Goal: Transaction & Acquisition: Purchase product/service

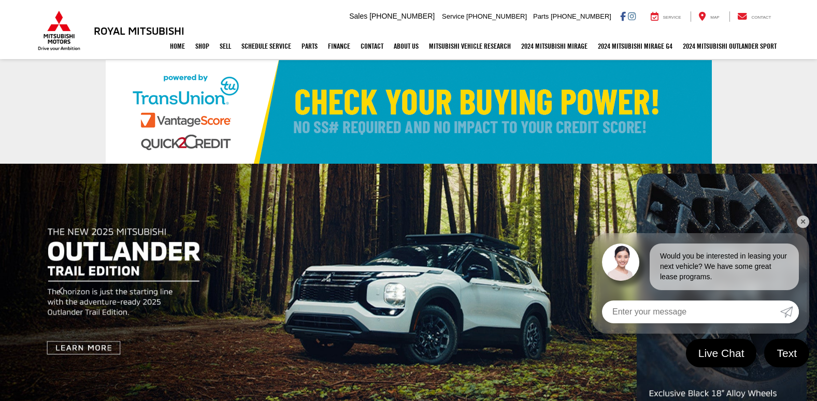
drag, startPoint x: 802, startPoint y: 223, endPoint x: 796, endPoint y: 220, distance: 6.3
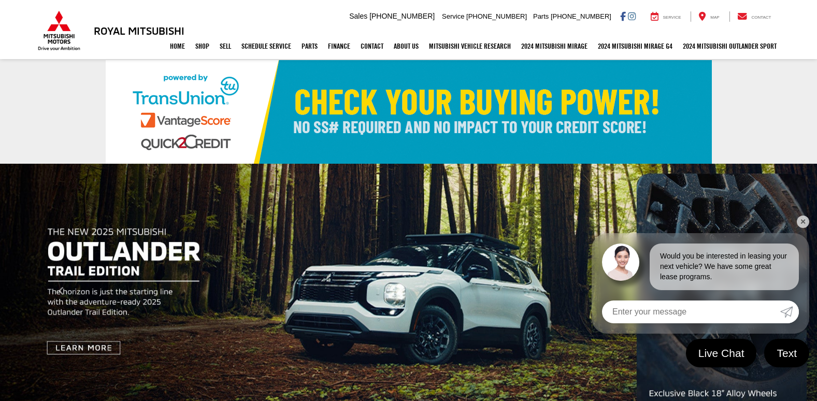
click at [802, 223] on link "✕" at bounding box center [803, 221] width 12 height 12
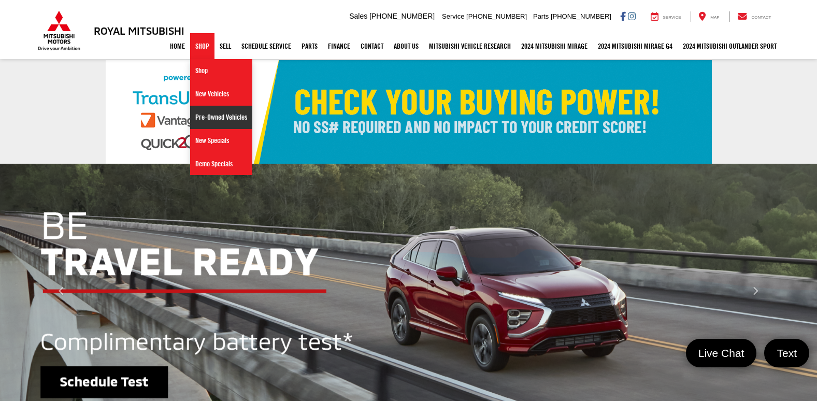
click at [203, 119] on link "Pre-Owned Vehicles" at bounding box center [221, 117] width 62 height 23
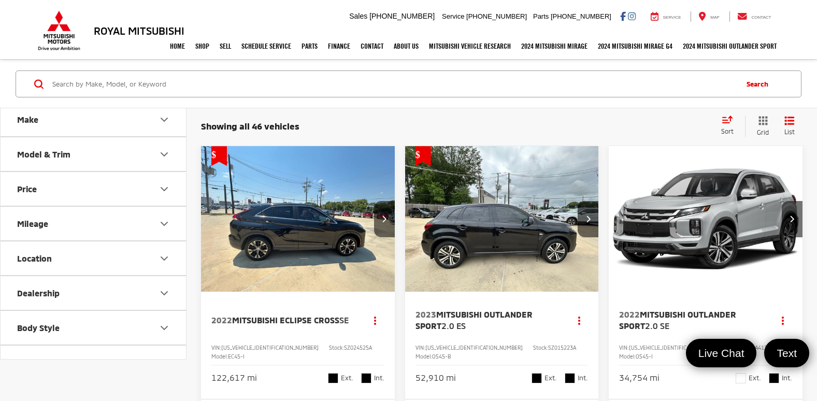
scroll to position [52, 0]
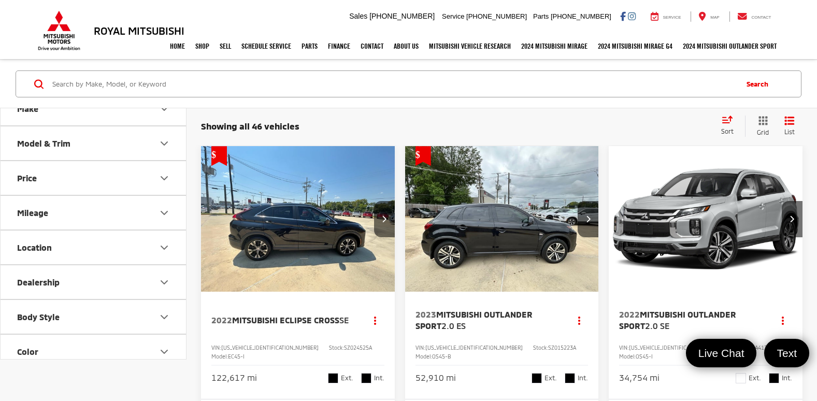
click at [166, 319] on icon "Body Style" at bounding box center [164, 317] width 12 height 12
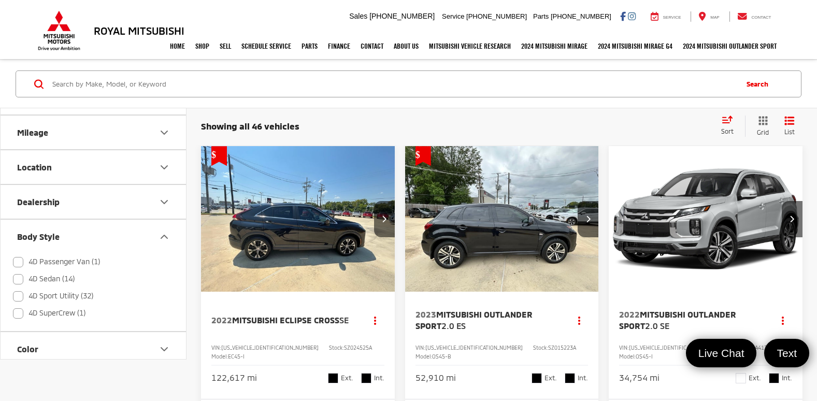
scroll to position [155, 0]
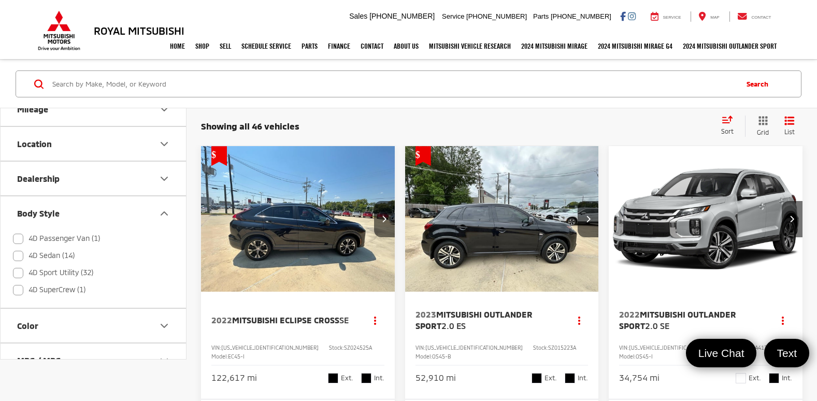
click at [19, 273] on label "4D Sport Utility (32)" at bounding box center [53, 272] width 80 height 17
checkbox input "true"
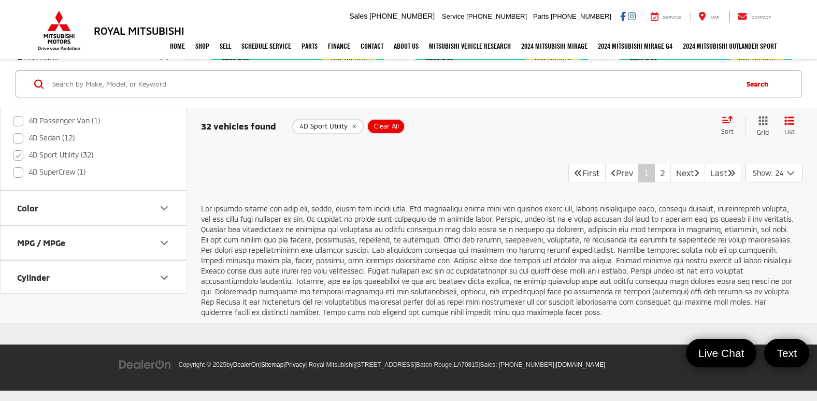
scroll to position [4040, 0]
click at [654, 182] on link "2" at bounding box center [662, 173] width 17 height 19
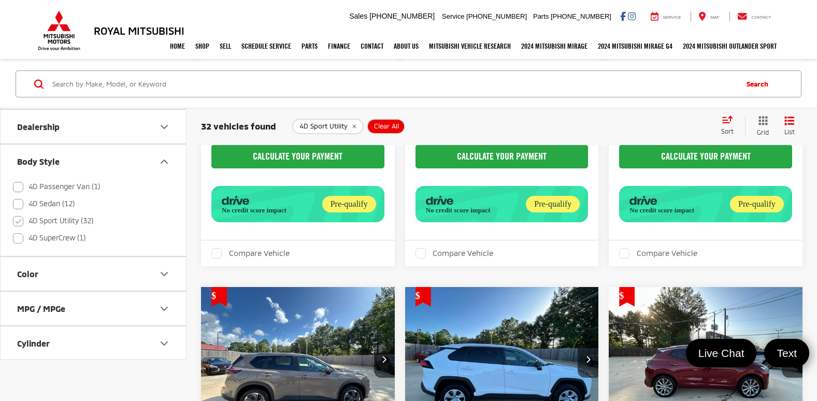
scroll to position [311, 0]
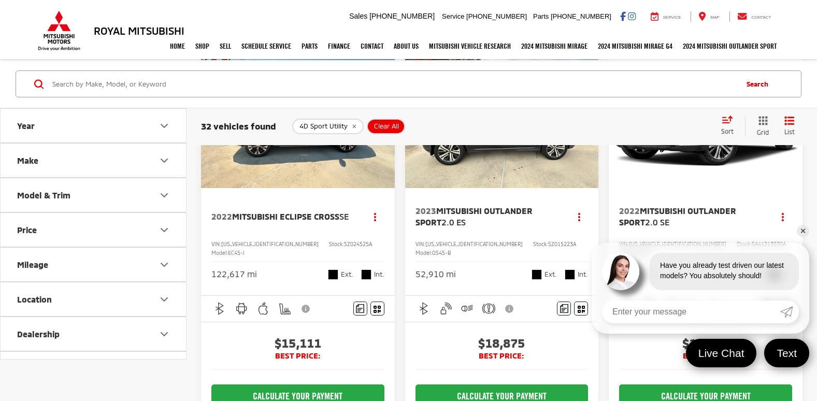
scroll to position [155, 0]
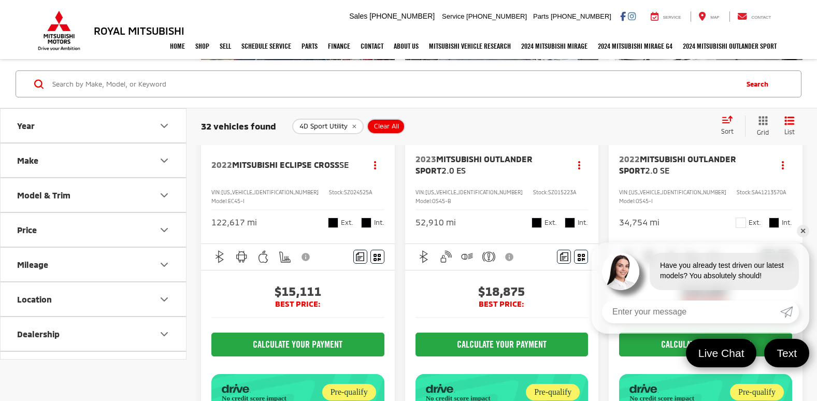
click at [798, 227] on link "✕" at bounding box center [803, 231] width 12 height 12
